Goal: Transaction & Acquisition: Register for event/course

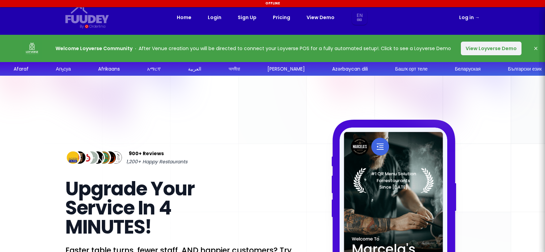
select select "en"
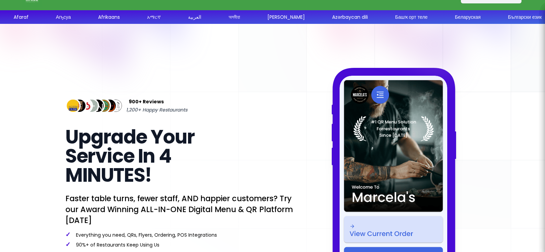
select select "en"
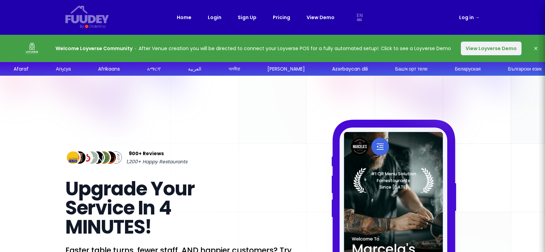
select select "en"
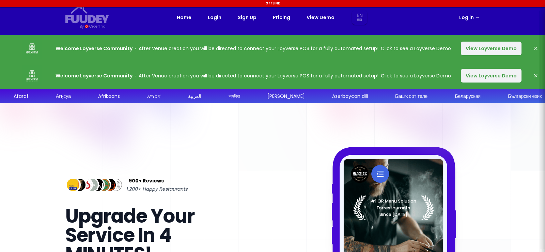
select select "en"
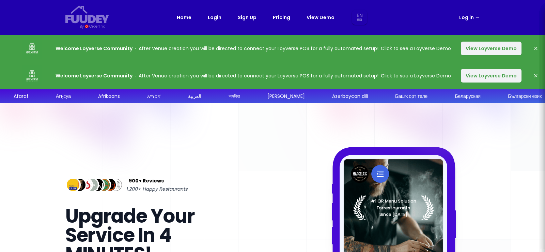
select select "en"
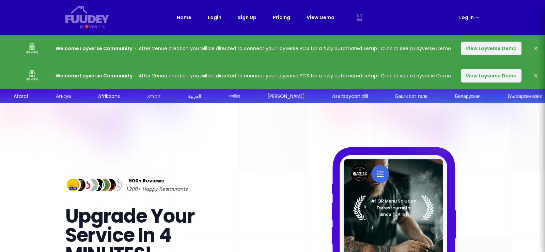
click at [255, 17] on link "Sign Up" at bounding box center [247, 17] width 19 height 8
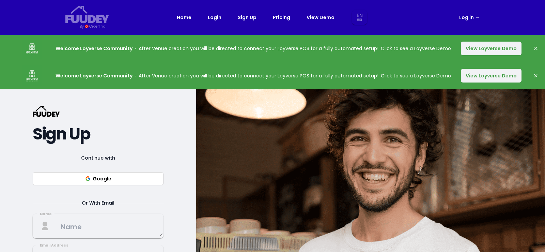
select select "en"
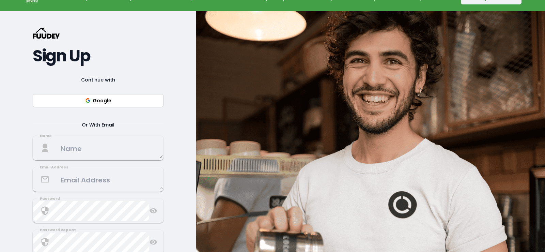
scroll to position [102, 0]
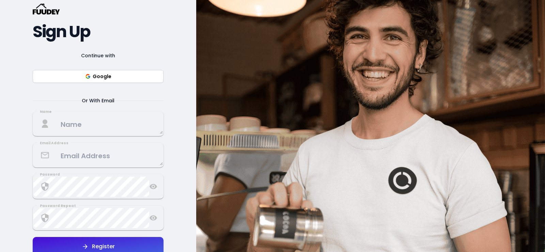
select select "en"
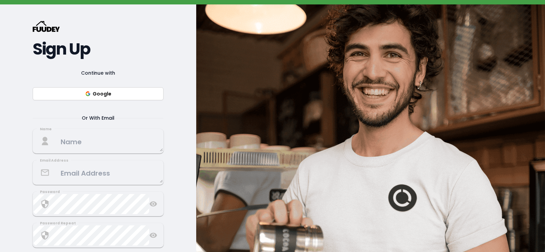
scroll to position [68, 0]
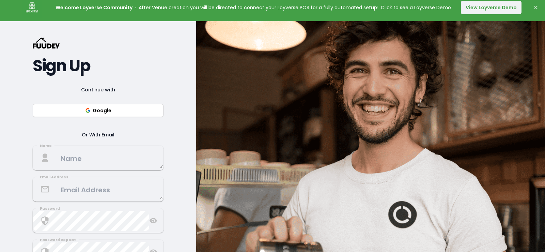
click at [75, 159] on textarea at bounding box center [97, 158] width 129 height 20
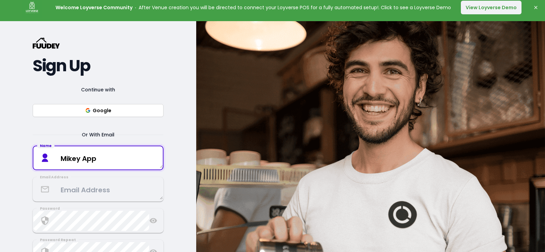
type textarea "Mikey App"
click at [85, 188] on textarea at bounding box center [97, 189] width 129 height 20
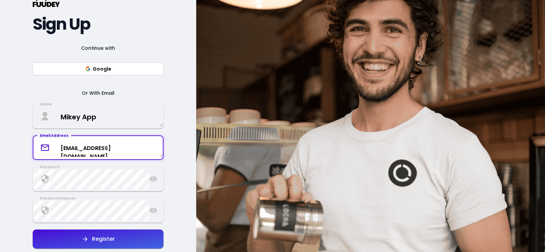
scroll to position [170, 0]
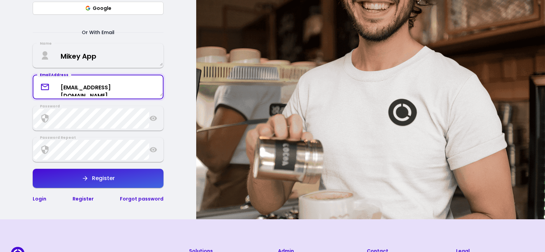
type textarea "mikeyappyen@gmail.com"
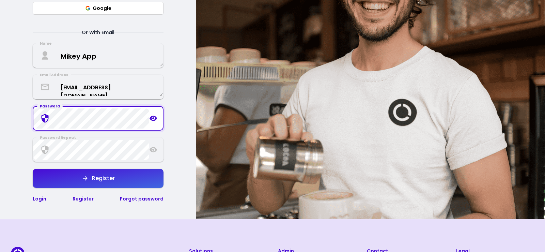
click at [156, 120] on icon at bounding box center [153, 118] width 8 height 8
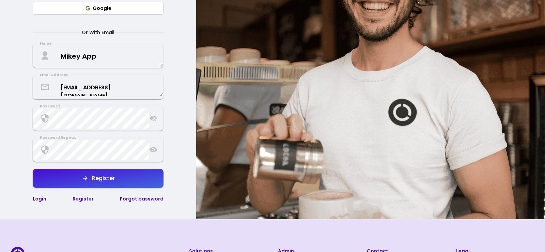
click at [155, 118] on icon at bounding box center [153, 118] width 7 height 6
click at [159, 118] on div "Password" at bounding box center [98, 118] width 131 height 25
click at [154, 119] on icon at bounding box center [153, 118] width 8 height 8
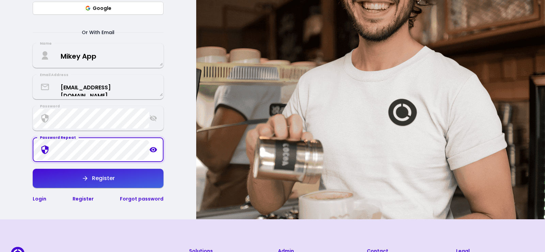
click at [153, 151] on icon at bounding box center [153, 149] width 7 height 5
click at [88, 180] on icon "button" at bounding box center [85, 178] width 7 height 7
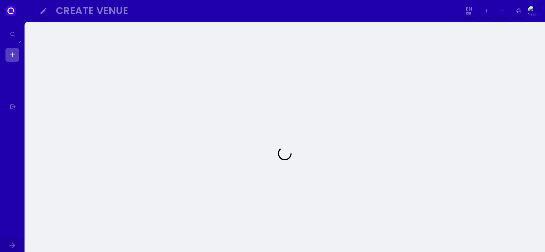
select select "en"
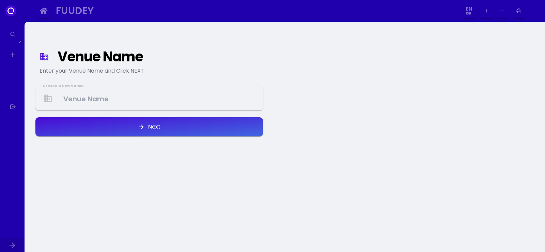
select select "en"
click at [134, 98] on Venue at bounding box center [149, 98] width 226 height 20
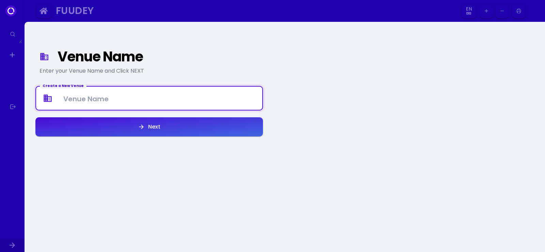
click at [134, 98] on Venue at bounding box center [149, 98] width 226 height 20
click at [88, 97] on Venue at bounding box center [149, 98] width 226 height 20
click at [63, 86] on div "Create a New Venue" at bounding box center [63, 85] width 47 height 5
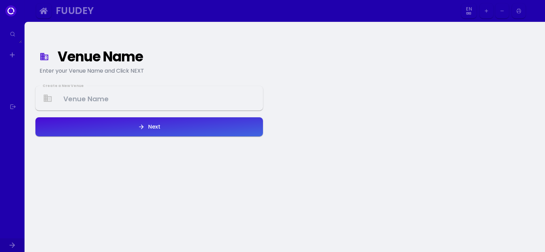
click at [77, 77] on div "Venue Name Enter your Venue Name and Click NEXT" at bounding box center [149, 62] width 228 height 33
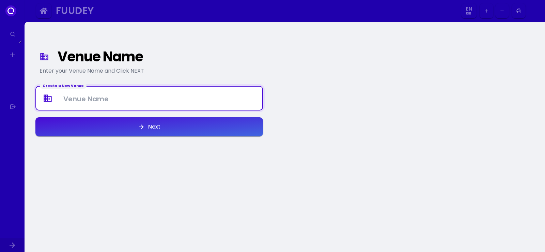
drag, startPoint x: 85, startPoint y: 91, endPoint x: 119, endPoint y: 112, distance: 39.4
click at [85, 92] on Venue at bounding box center [149, 98] width 226 height 20
type Venue "MadamQ"
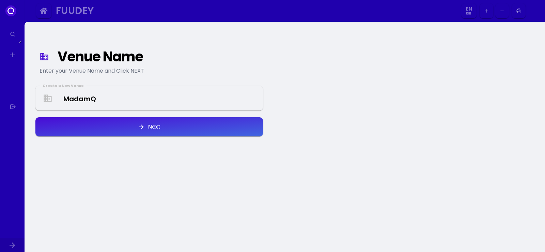
click at [173, 129] on button "Next" at bounding box center [149, 126] width 228 height 19
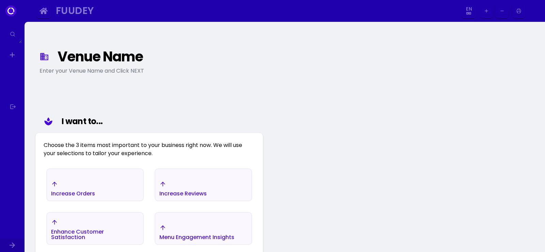
select select "en"
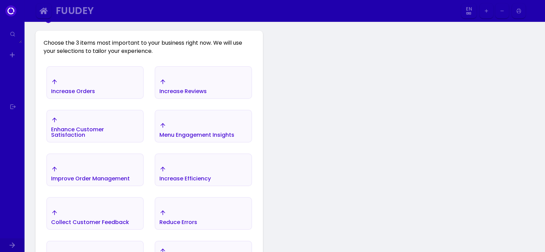
click at [95, 94] on div "Menu Engagement Insights" at bounding box center [73, 86] width 44 height 16
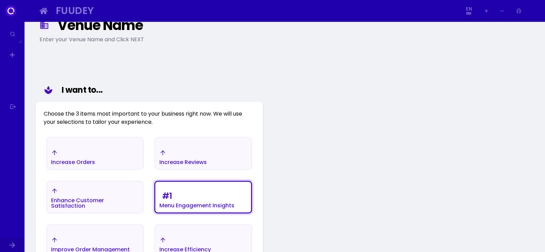
scroll to position [0, 0]
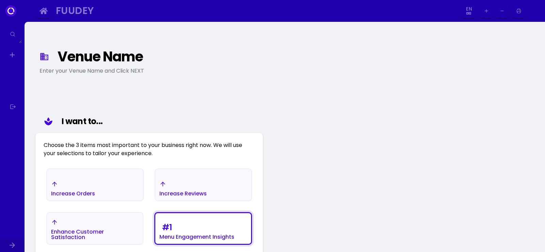
click at [7, 14] on div at bounding box center [10, 10] width 11 height 11
click at [9, 11] on div at bounding box center [10, 10] width 11 height 11
click at [9, 38] on textarea at bounding box center [12, 34] width 19 height 18
click at [11, 103] on link at bounding box center [12, 107] width 14 height 14
select select "en"
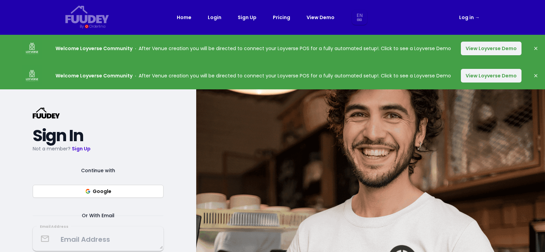
click at [473, 19] on link "Log in →" at bounding box center [469, 17] width 20 height 8
select select "en"
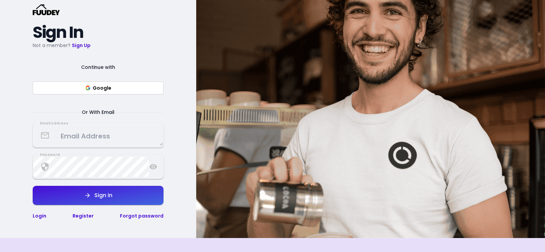
scroll to position [136, 0]
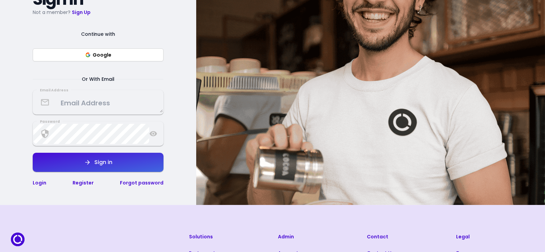
click at [83, 165] on button "Sign in" at bounding box center [98, 162] width 131 height 19
select select "en"
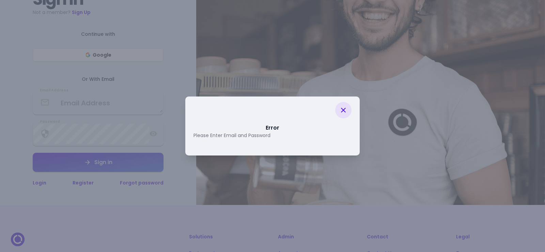
click at [341, 110] on icon at bounding box center [343, 110] width 8 height 8
select select "en"
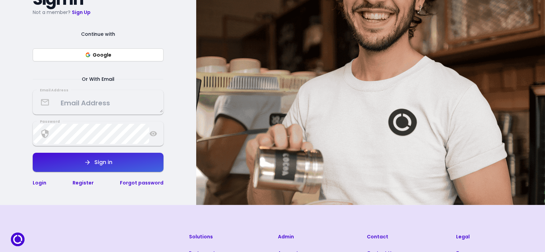
click at [119, 102] on textarea at bounding box center [97, 102] width 129 height 20
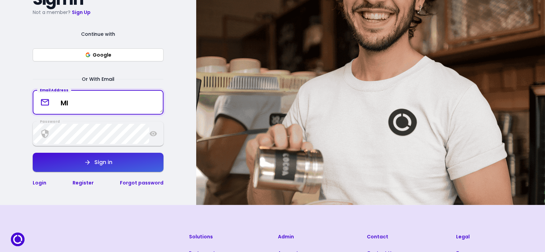
type textarea "M"
type textarea "mikeyappyen@gmail.com"
click at [98, 160] on div "Sign in" at bounding box center [101, 161] width 21 height 5
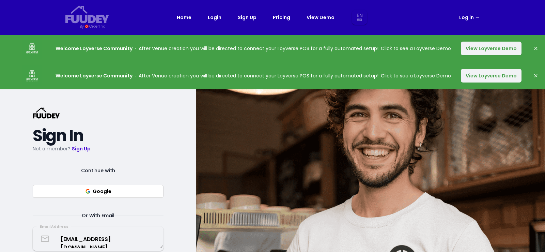
select select "en"
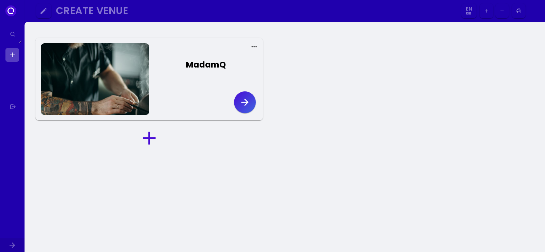
select select "en"
click at [244, 103] on icon "button" at bounding box center [244, 101] width 7 height 7
select select "en"
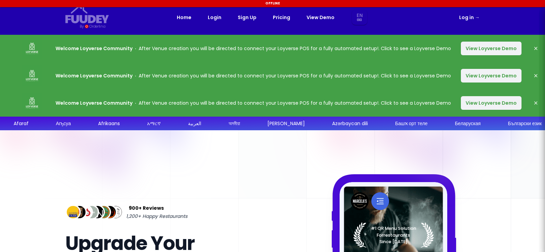
select select "en"
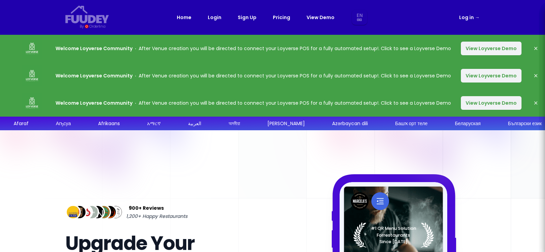
select select "en"
click at [490, 105] on button "View Loyverse Demo" at bounding box center [491, 103] width 61 height 14
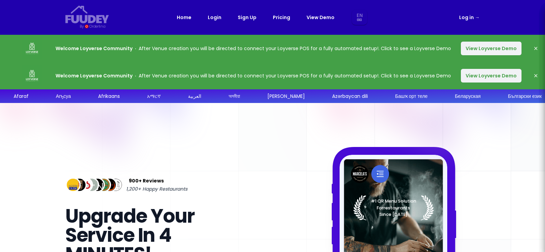
select select "en"
click at [489, 45] on button "View Loyverse Demo" at bounding box center [491, 49] width 61 height 14
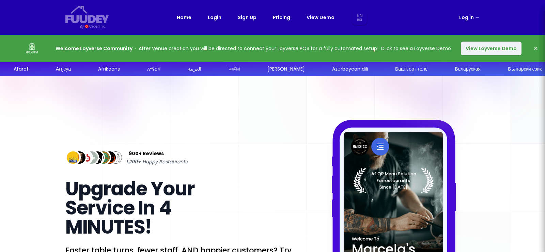
select select "en"
